Goal: Information Seeking & Learning: Learn about a topic

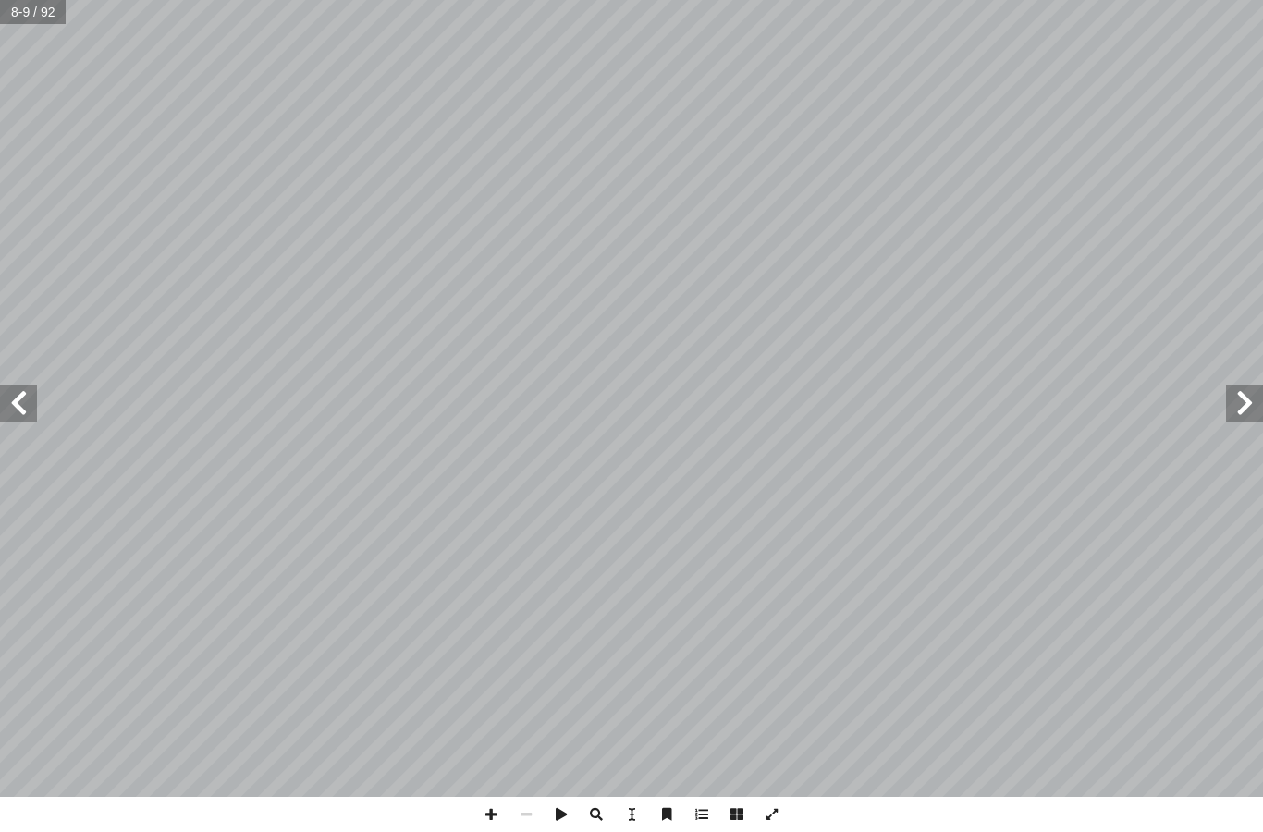
click at [20, 400] on span at bounding box center [18, 403] width 37 height 37
click at [25, 399] on span at bounding box center [18, 403] width 37 height 37
click at [23, 386] on span at bounding box center [18, 403] width 37 height 37
click at [36, 391] on span at bounding box center [18, 403] width 37 height 37
click at [35, 405] on span at bounding box center [18, 403] width 37 height 37
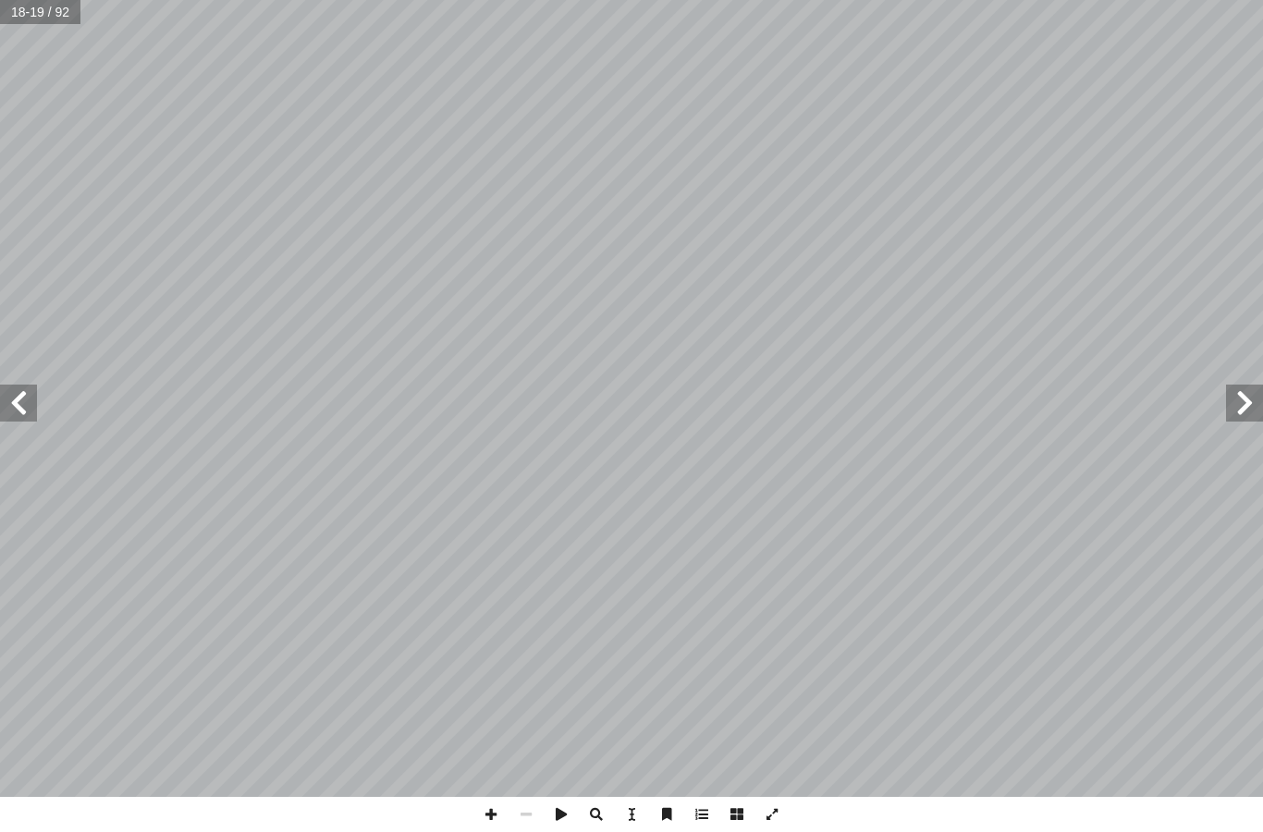
click at [19, 395] on span at bounding box center [18, 403] width 37 height 37
click at [18, 386] on span at bounding box center [18, 403] width 37 height 37
click at [9, 418] on span at bounding box center [18, 403] width 37 height 37
